Goal: Task Accomplishment & Management: Use online tool/utility

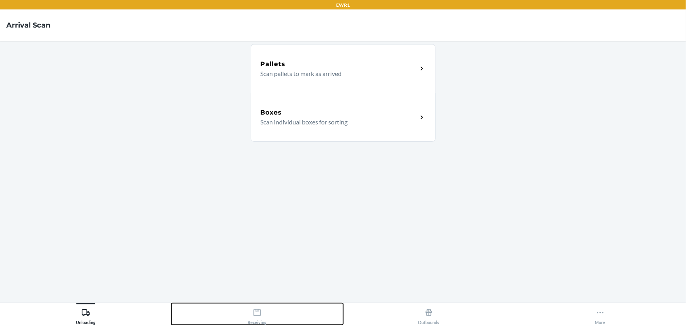
click at [246, 306] on button "Receiving" at bounding box center [258, 314] width 172 height 22
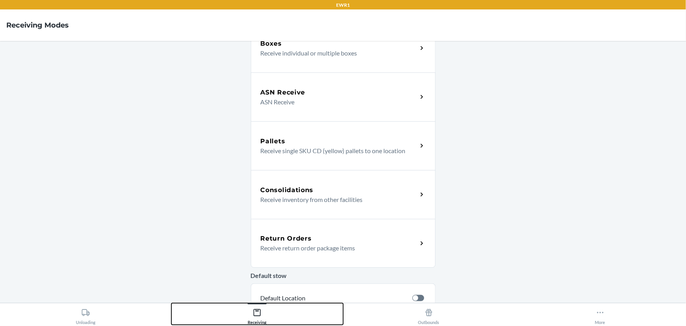
scroll to position [71, 0]
click at [278, 184] on div "Consolidations Receive inventory from other facilities" at bounding box center [343, 194] width 185 height 49
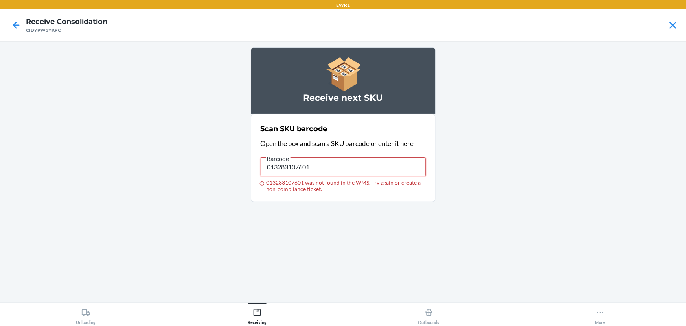
drag, startPoint x: 320, startPoint y: 164, endPoint x: 203, endPoint y: 188, distance: 119.4
click at [203, 188] on main "Receive next SKU Scan SKU barcode Open the box and scan a SKU barcode or enter …" at bounding box center [343, 172] width 686 height 262
drag, startPoint x: 315, startPoint y: 138, endPoint x: 314, endPoint y: 144, distance: 6.8
click at [314, 142] on div "Scan SKU barcode Open the box and scan a SKU barcode or enter it here Barcode 0…" at bounding box center [343, 157] width 165 height 73
click at [313, 172] on input "029408244236" at bounding box center [343, 166] width 165 height 19
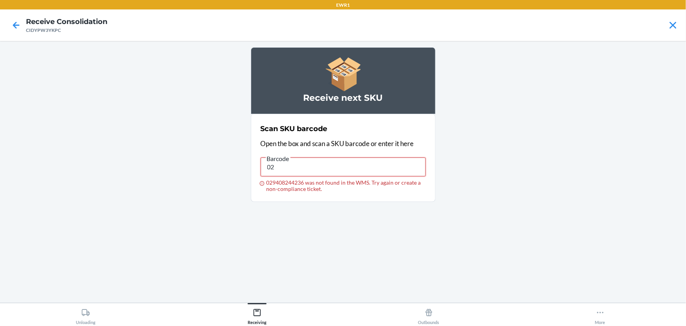
type input "0"
drag, startPoint x: 350, startPoint y: 168, endPoint x: 183, endPoint y: 154, distance: 167.0
click at [183, 154] on main "Receive next SKU Scan SKU barcode Open the box and scan a SKU barcode or enter …" at bounding box center [343, 172] width 686 height 262
type input "091307122106"
drag, startPoint x: 335, startPoint y: 166, endPoint x: 119, endPoint y: 174, distance: 216.1
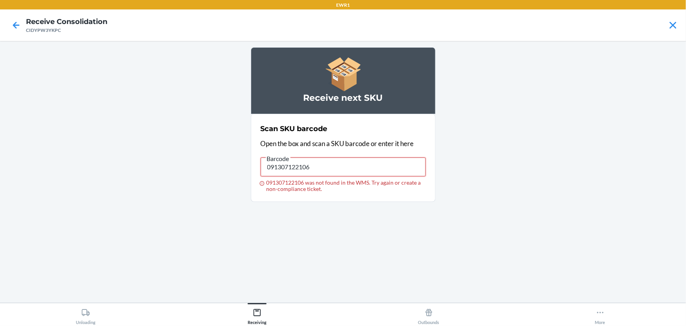
click at [119, 174] on main "Receive next SKU Scan SKU barcode Open the box and scan a SKU barcode or enter …" at bounding box center [343, 172] width 686 height 262
drag, startPoint x: 361, startPoint y: 167, endPoint x: 67, endPoint y: 189, distance: 295.4
click at [67, 189] on main "Receive next SKU Scan SKU barcode Open the box and scan a SKU barcode or enter …" at bounding box center [343, 172] width 686 height 262
type input "013283796522"
drag, startPoint x: 313, startPoint y: 168, endPoint x: 0, endPoint y: 172, distance: 312.7
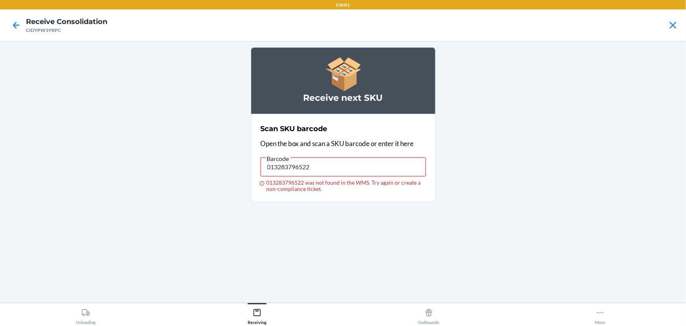
click at [0, 172] on main "Receive next SKU Scan SKU barcode Open the box and scan a SKU barcode or enter …" at bounding box center [343, 172] width 686 height 262
click at [15, 23] on icon at bounding box center [15, 24] width 13 height 13
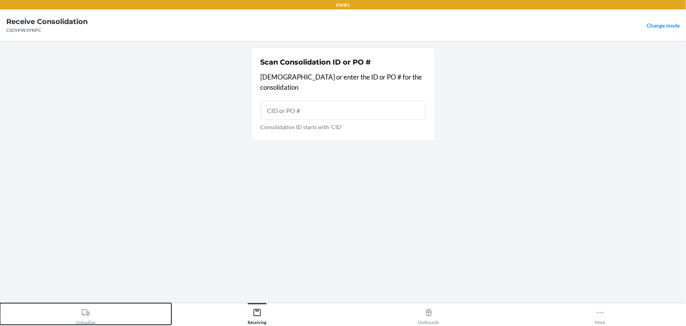
click at [81, 314] on icon at bounding box center [85, 312] width 9 height 9
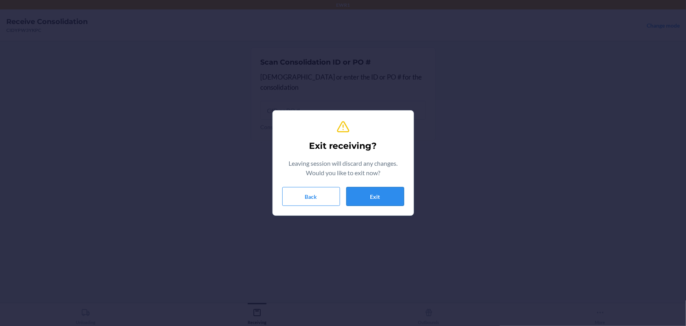
click at [381, 195] on button "Exit" at bounding box center [376, 196] width 58 height 19
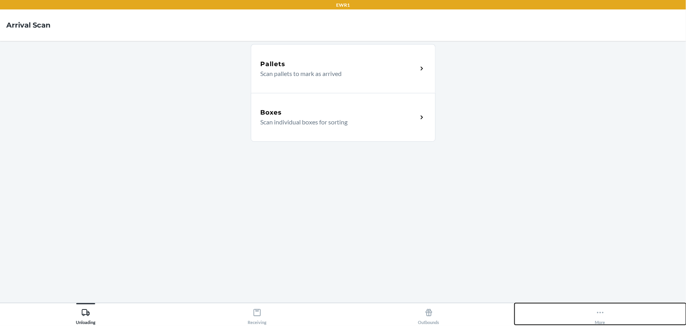
click at [600, 311] on icon at bounding box center [600, 312] width 9 height 9
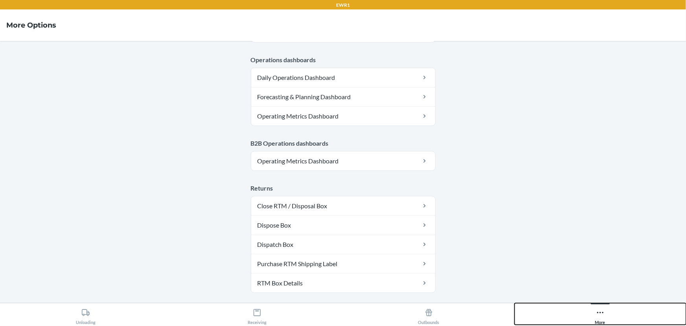
scroll to position [429, 0]
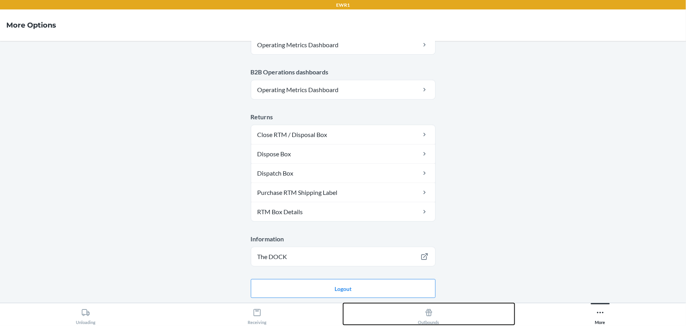
click at [430, 308] on icon at bounding box center [429, 312] width 9 height 9
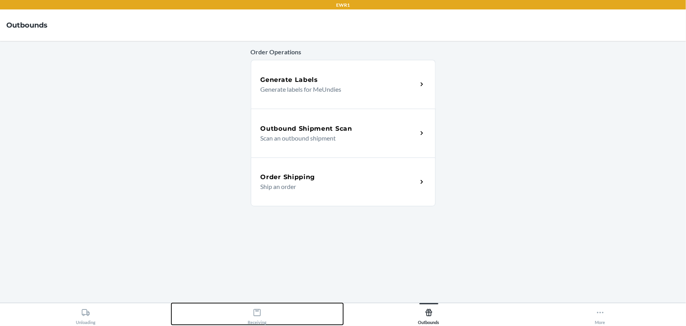
click at [256, 315] on icon at bounding box center [257, 312] width 7 height 7
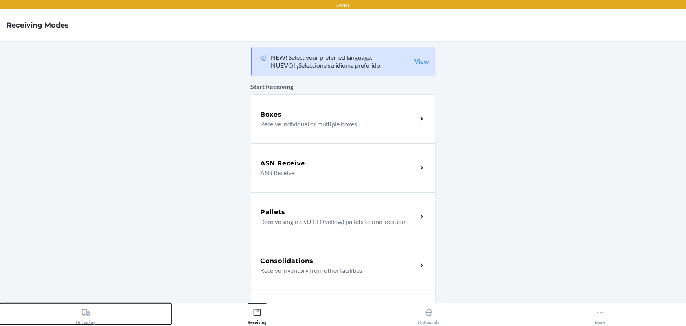
click at [90, 310] on icon at bounding box center [85, 312] width 9 height 9
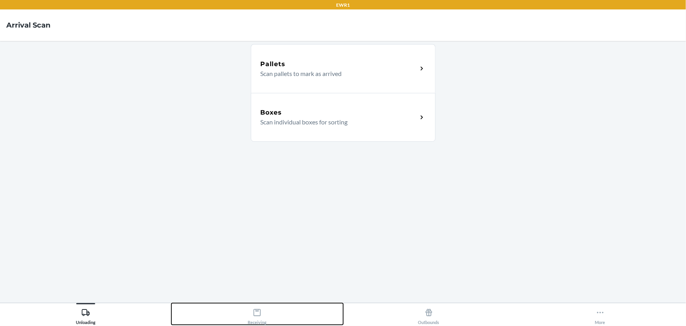
click at [248, 311] on div "Receiving" at bounding box center [257, 315] width 19 height 20
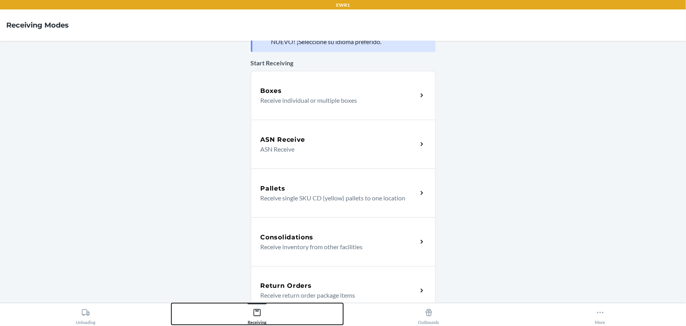
scroll to position [35, 0]
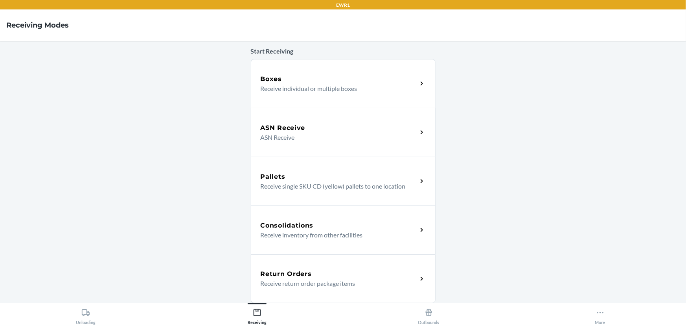
click at [325, 229] on div "Consolidations" at bounding box center [339, 225] width 157 height 9
